Goal: Use online tool/utility: Utilize a website feature to perform a specific function

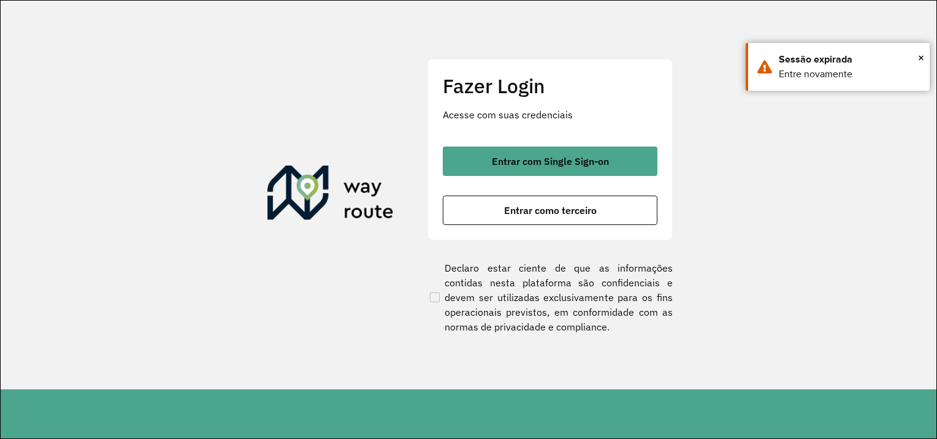
click at [570, 179] on div "Entrar com Single Sign-on Entrar como terceiro" at bounding box center [550, 186] width 215 height 78
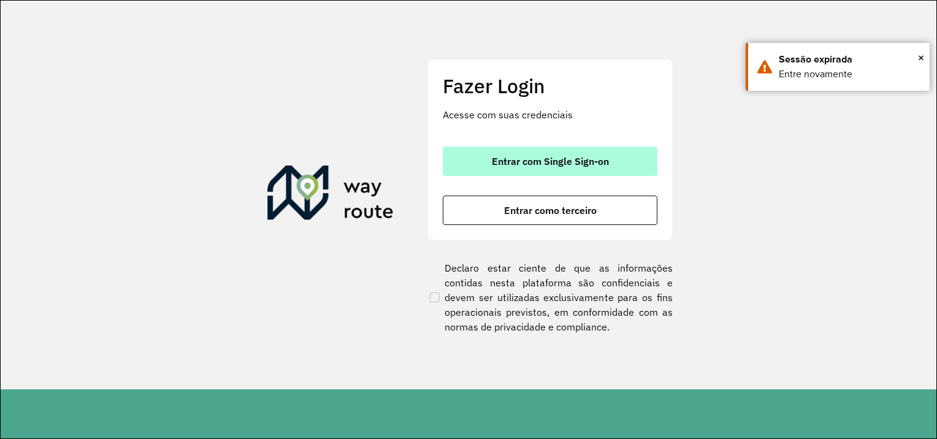
click at [576, 171] on button "Entrar com Single Sign-on" at bounding box center [550, 161] width 215 height 29
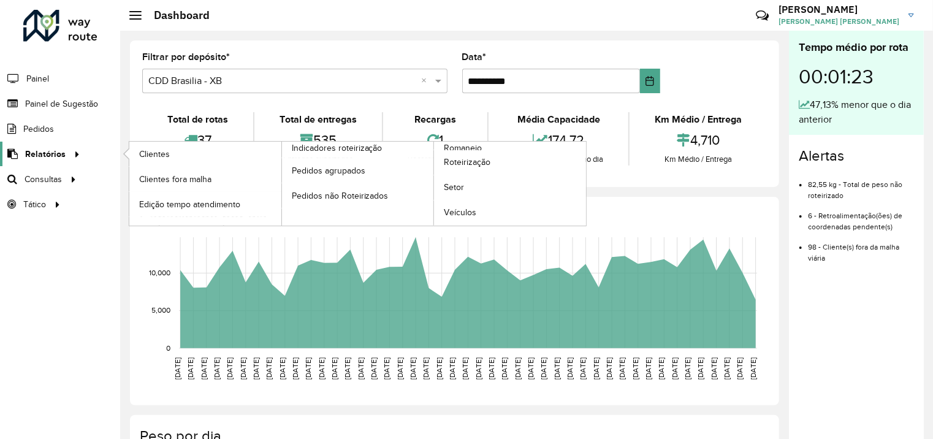
click at [44, 157] on span "Relatórios" at bounding box center [45, 154] width 40 height 13
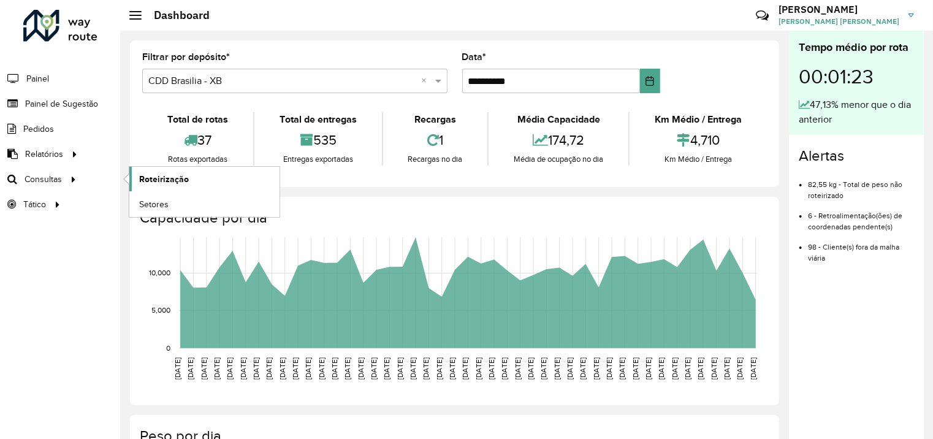
click at [181, 177] on span "Roteirização" at bounding box center [164, 179] width 50 height 13
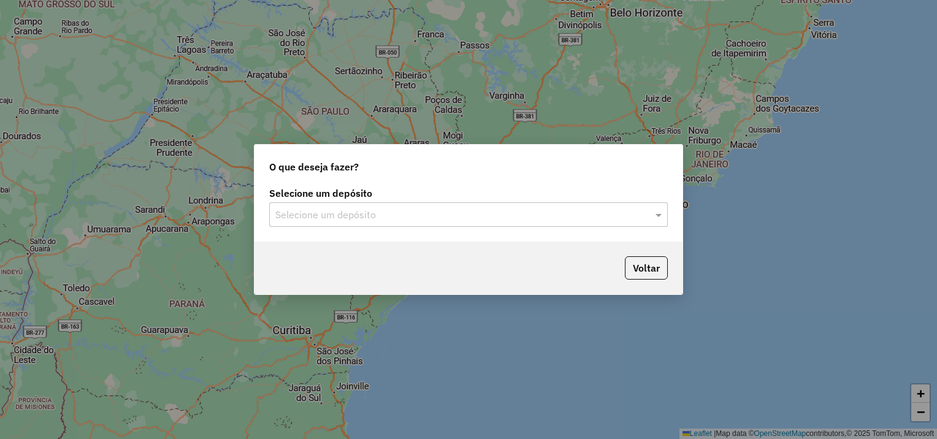
click at [633, 218] on input "text" at bounding box center [456, 215] width 362 height 15
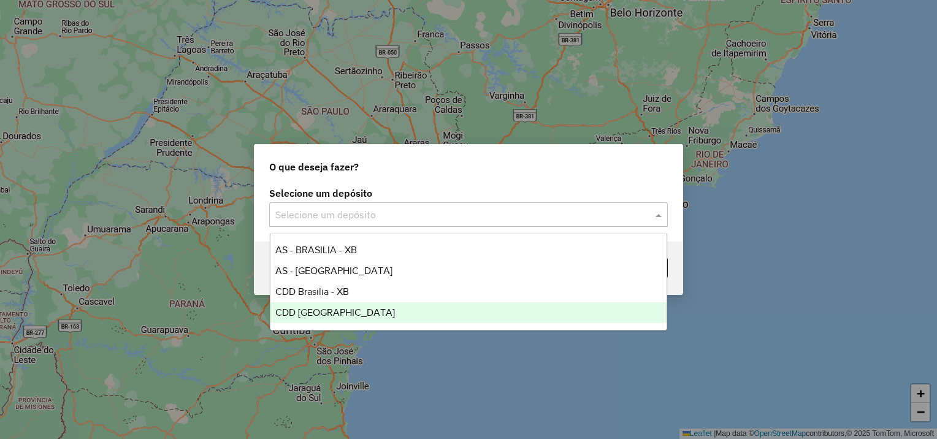
drag, startPoint x: 320, startPoint y: 308, endPoint x: 344, endPoint y: 311, distance: 24.0
click at [321, 309] on span "CDD Rondonópolis" at bounding box center [335, 312] width 120 height 10
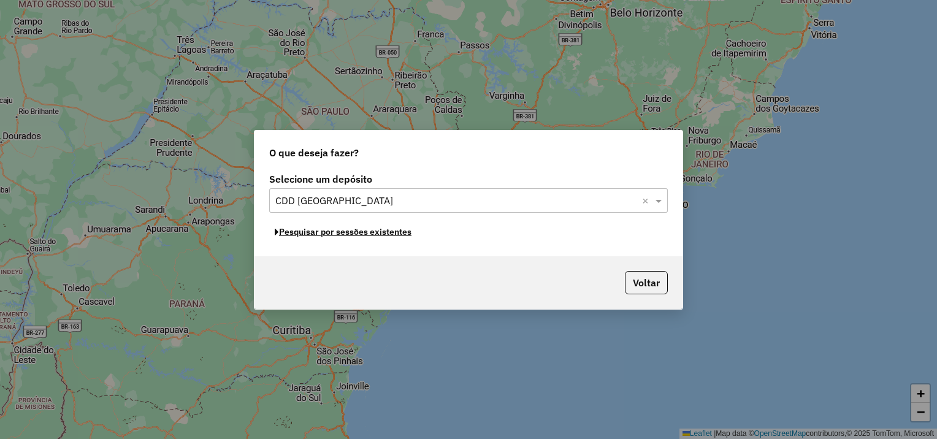
click at [316, 232] on button "Pesquisar por sessões existentes" at bounding box center [343, 232] width 148 height 19
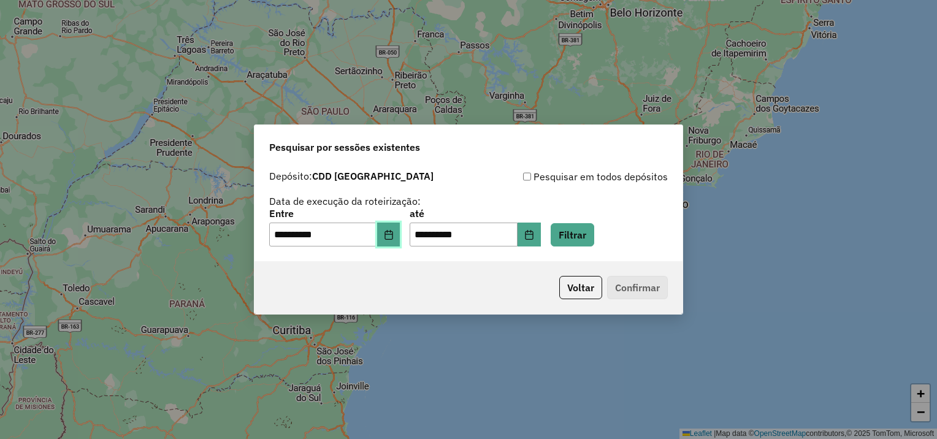
click at [395, 240] on button "Choose Date" at bounding box center [388, 235] width 23 height 25
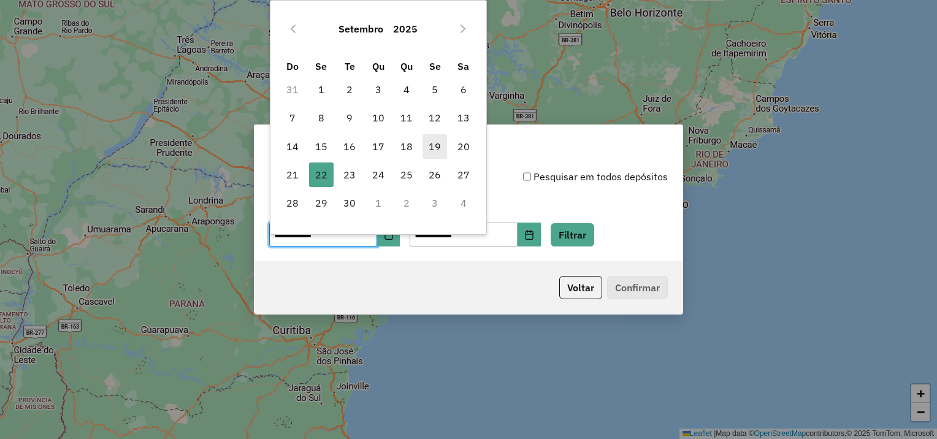
click at [441, 141] on span "19" at bounding box center [434, 146] width 25 height 25
type input "**********"
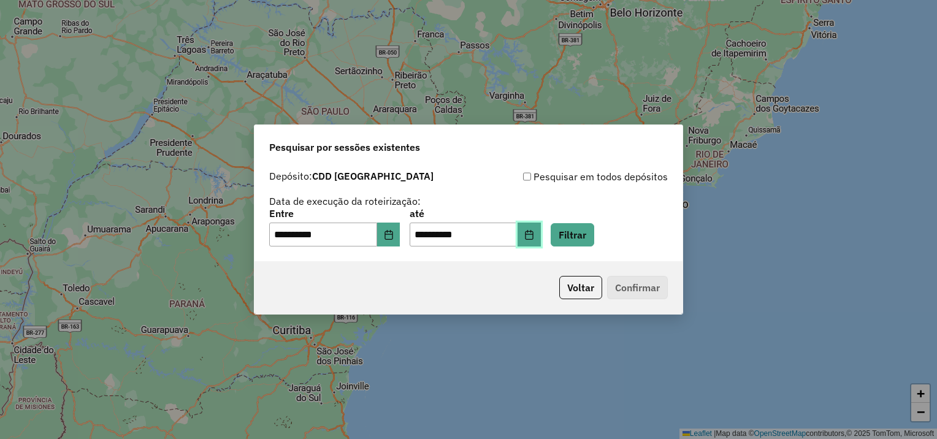
click at [539, 233] on button "Choose Date" at bounding box center [528, 235] width 23 height 25
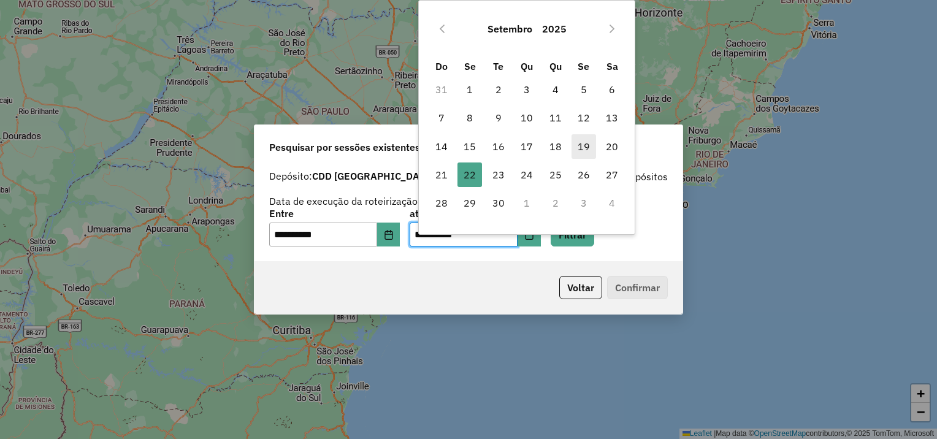
click at [579, 145] on span "19" at bounding box center [583, 146] width 25 height 25
type input "**********"
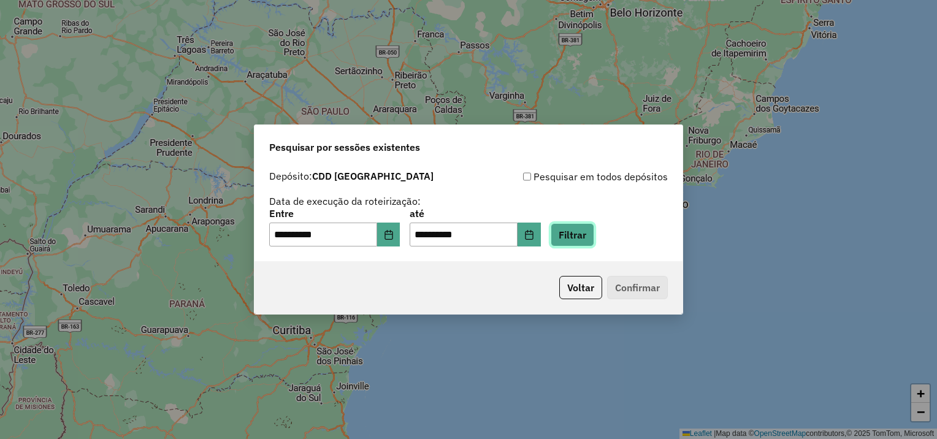
click at [584, 231] on button "Filtrar" at bounding box center [573, 234] width 44 height 23
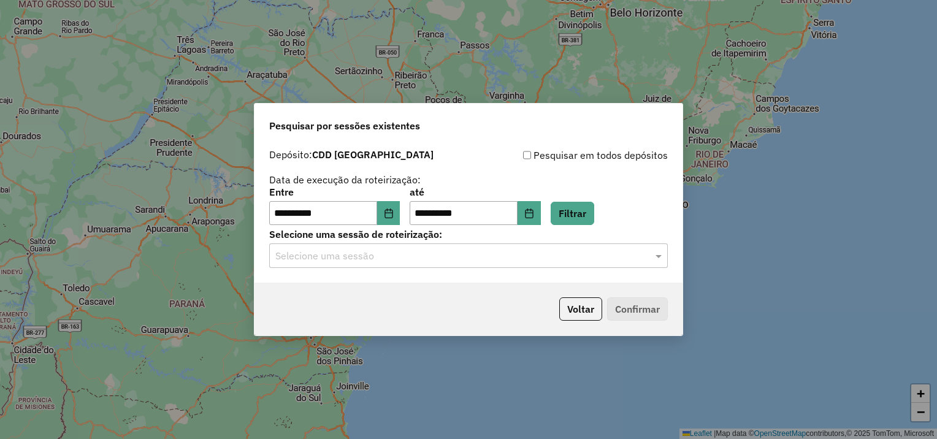
click at [412, 259] on input "text" at bounding box center [456, 256] width 362 height 15
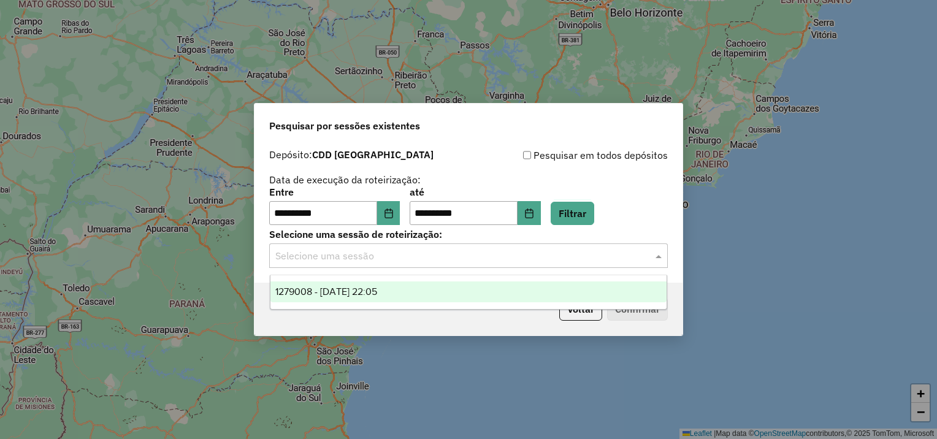
click at [360, 284] on div "1279008 - 19/09/2025 22:05" at bounding box center [468, 291] width 397 height 21
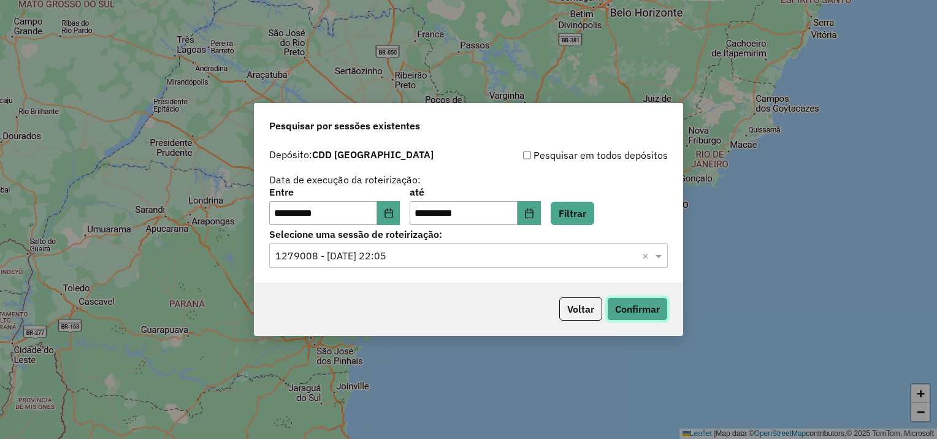
click at [631, 304] on button "Confirmar" at bounding box center [637, 308] width 61 height 23
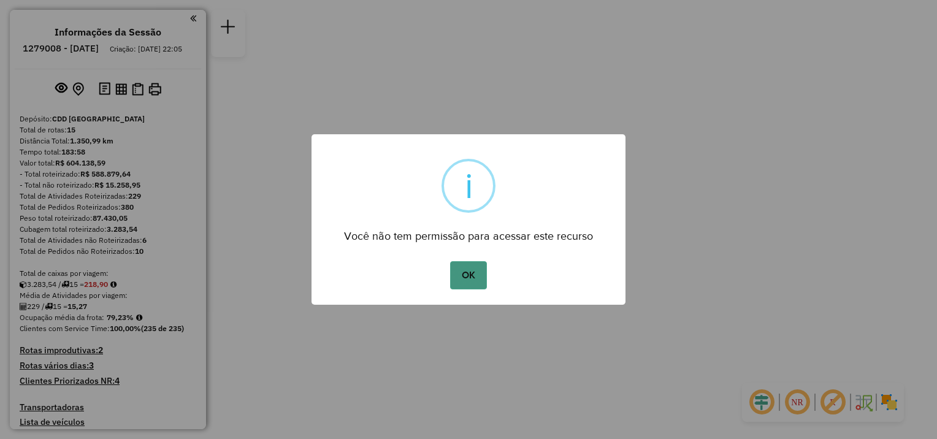
click at [466, 278] on button "OK" at bounding box center [468, 275] width 36 height 28
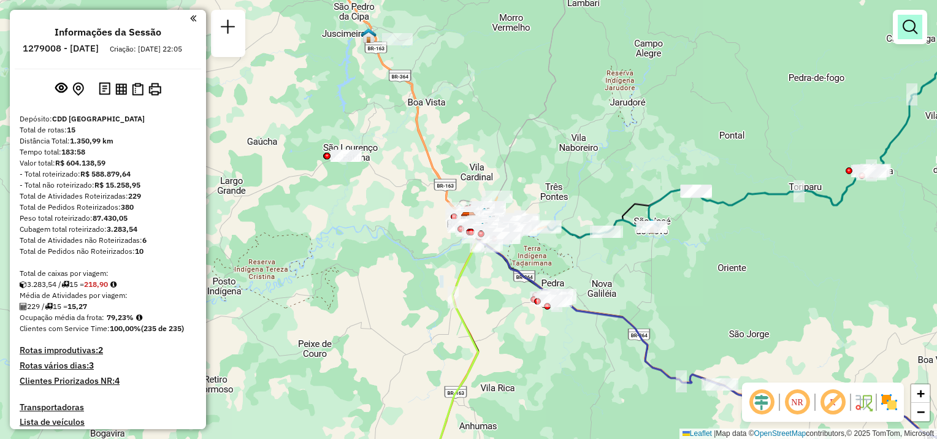
click at [913, 32] on em at bounding box center [909, 27] width 15 height 15
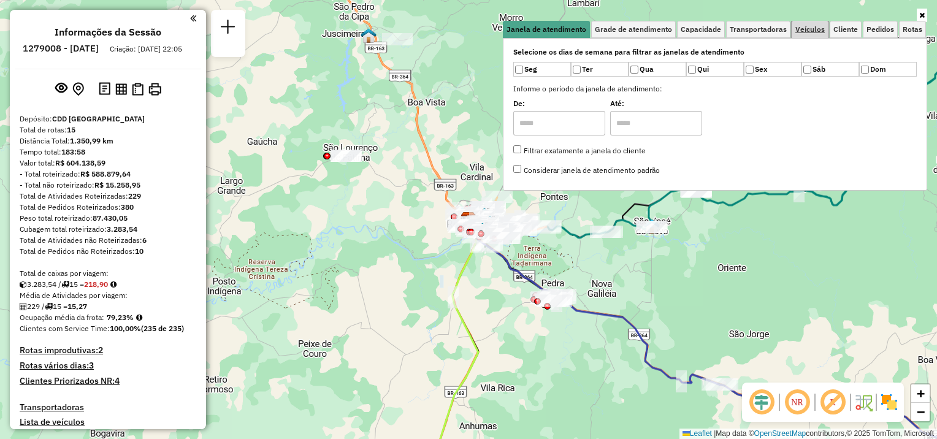
click at [806, 26] on span "Veículos" at bounding box center [809, 29] width 29 height 7
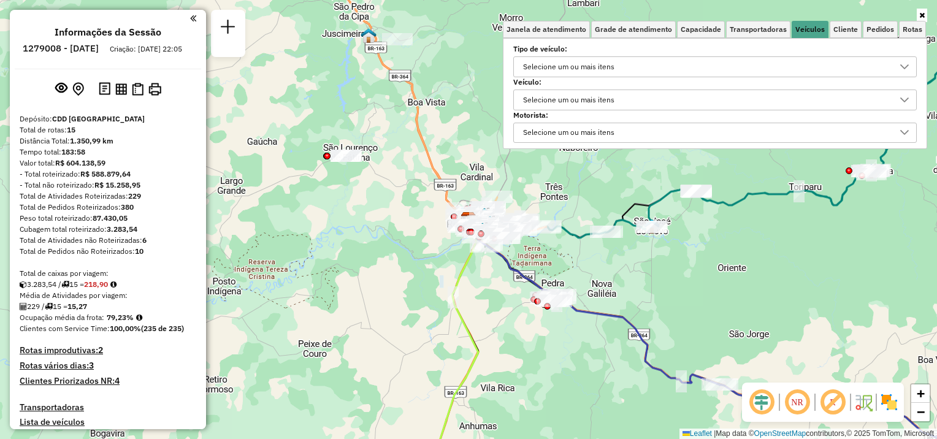
click at [619, 97] on div "Selecione um ou mais itens" at bounding box center [569, 100] width 100 height 20
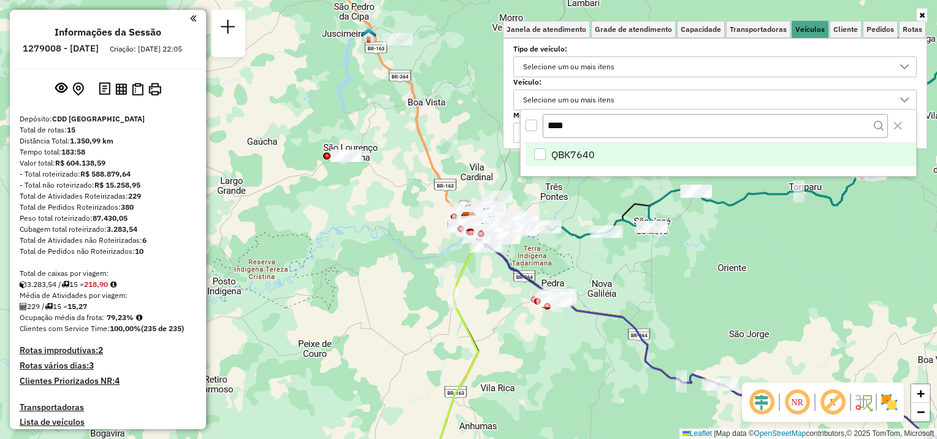
type input "****"
click at [589, 156] on span "QBK7640" at bounding box center [573, 154] width 44 height 15
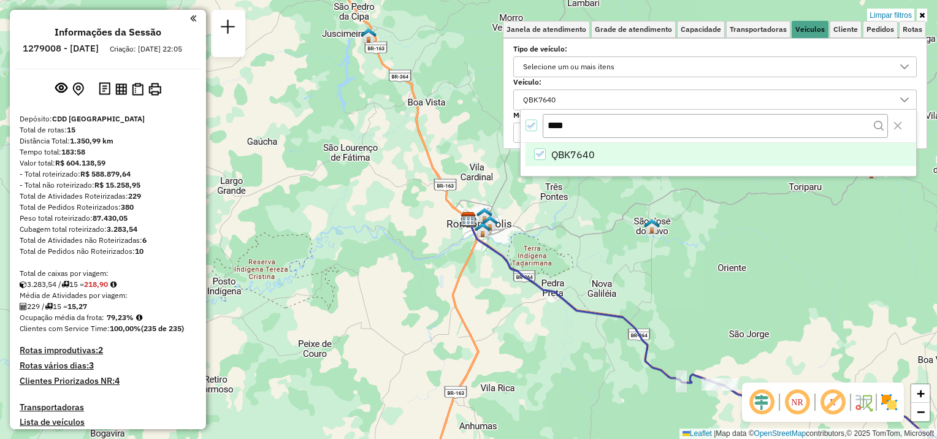
click at [923, 17] on icon at bounding box center [922, 15] width 6 height 7
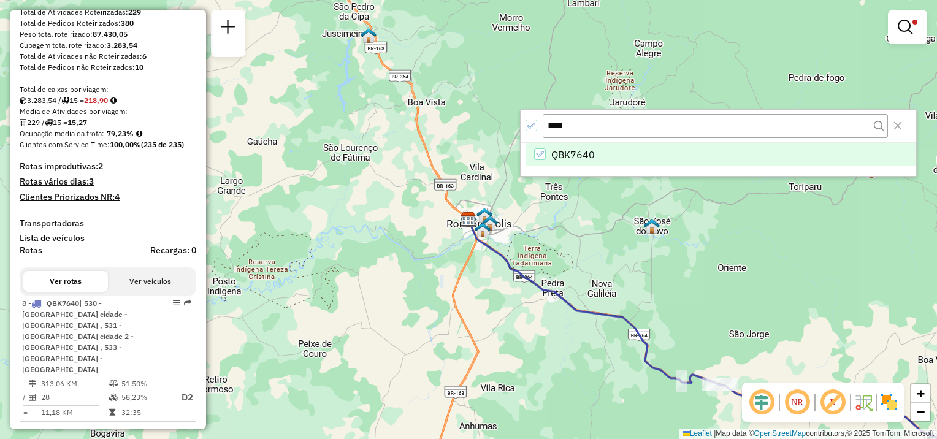
scroll to position [0, 0]
